Goal: Task Accomplishment & Management: Use online tool/utility

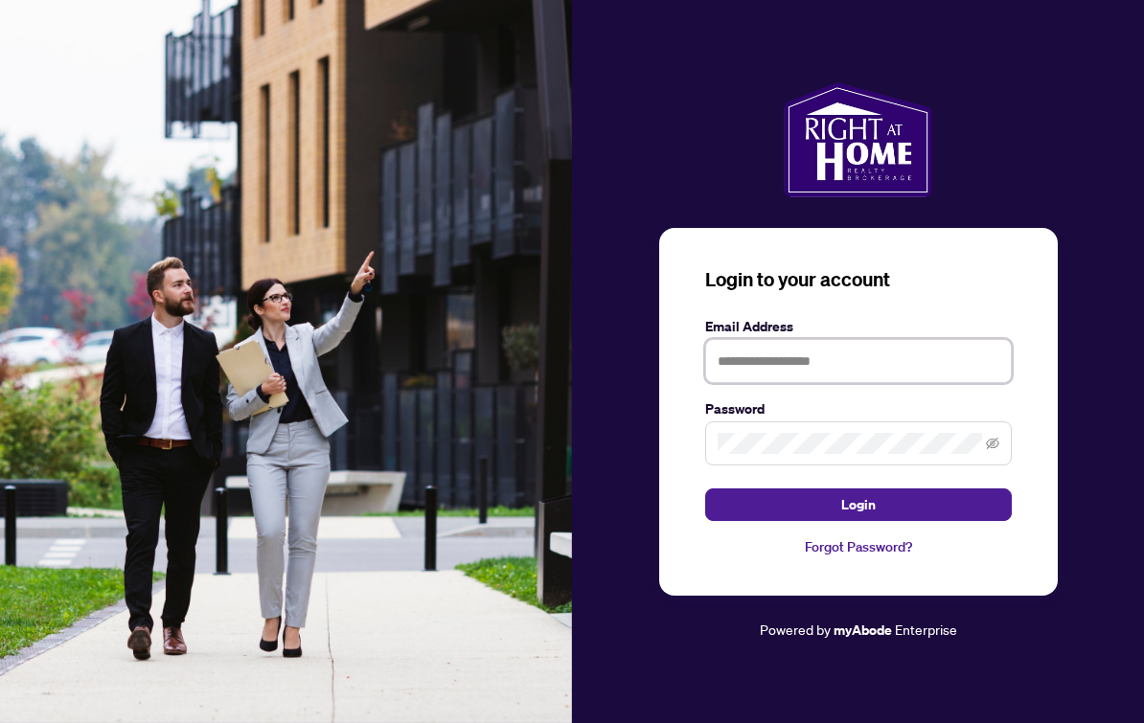
click at [935, 365] on input "text" at bounding box center [858, 361] width 307 height 44
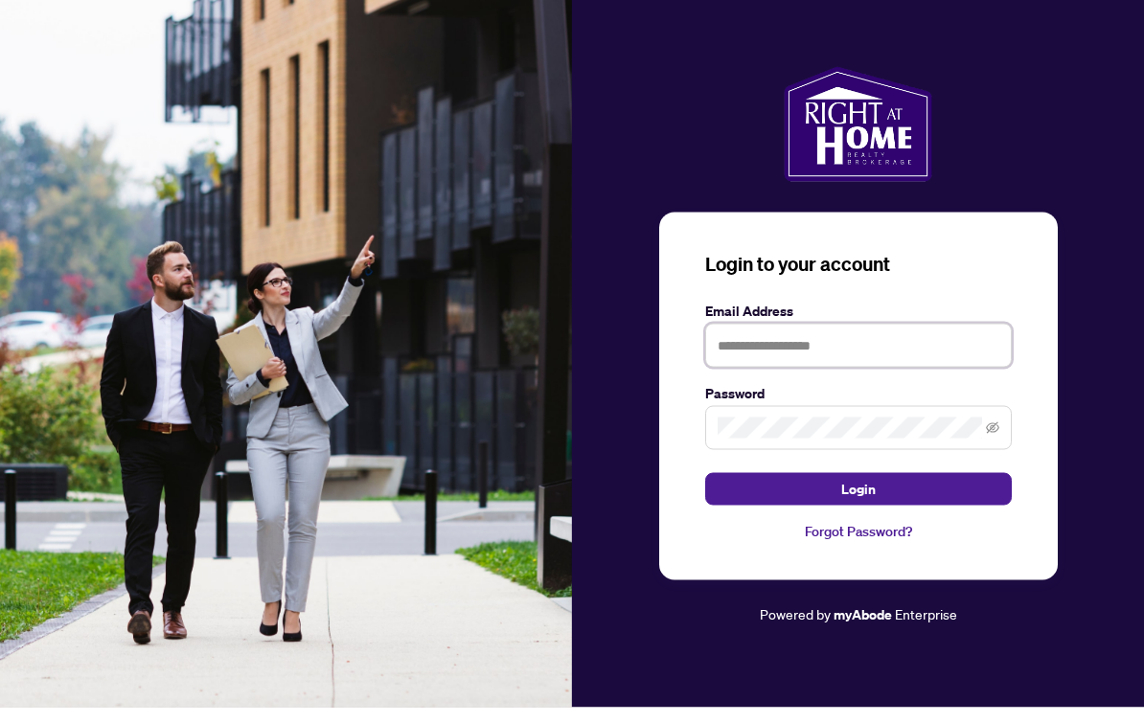
scroll to position [34, 0]
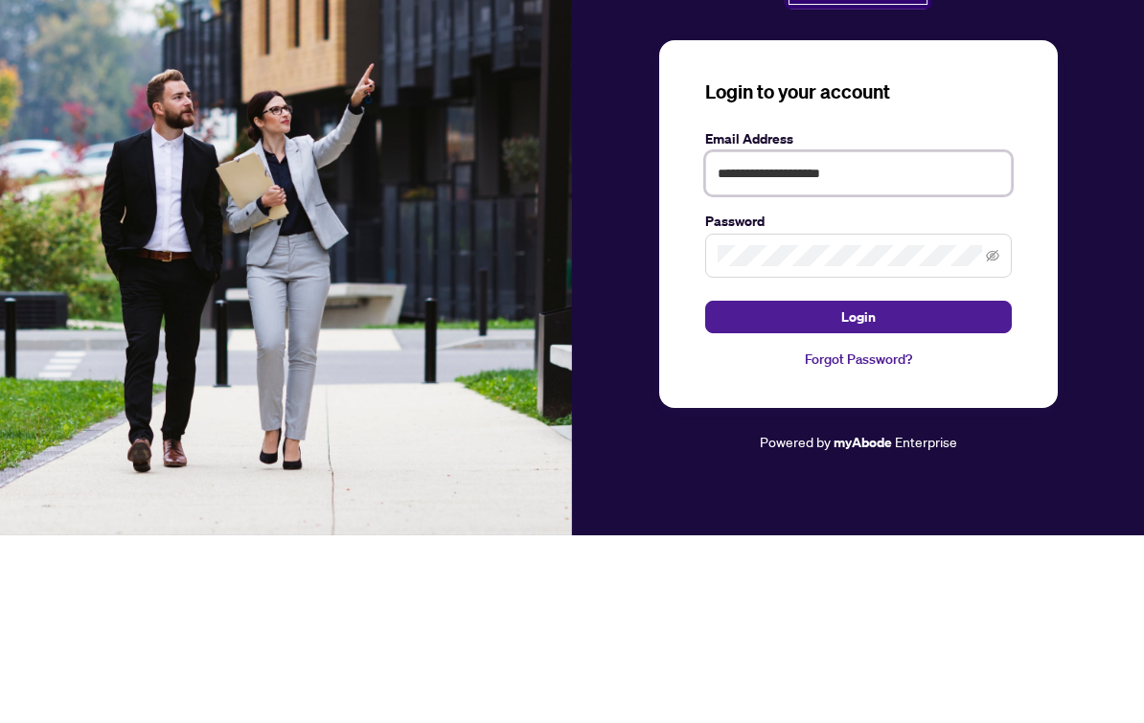
type input "**********"
click at [920, 489] on button "Login" at bounding box center [858, 505] width 307 height 33
